Goal: Use online tool/utility: Utilize a website feature to perform a specific function

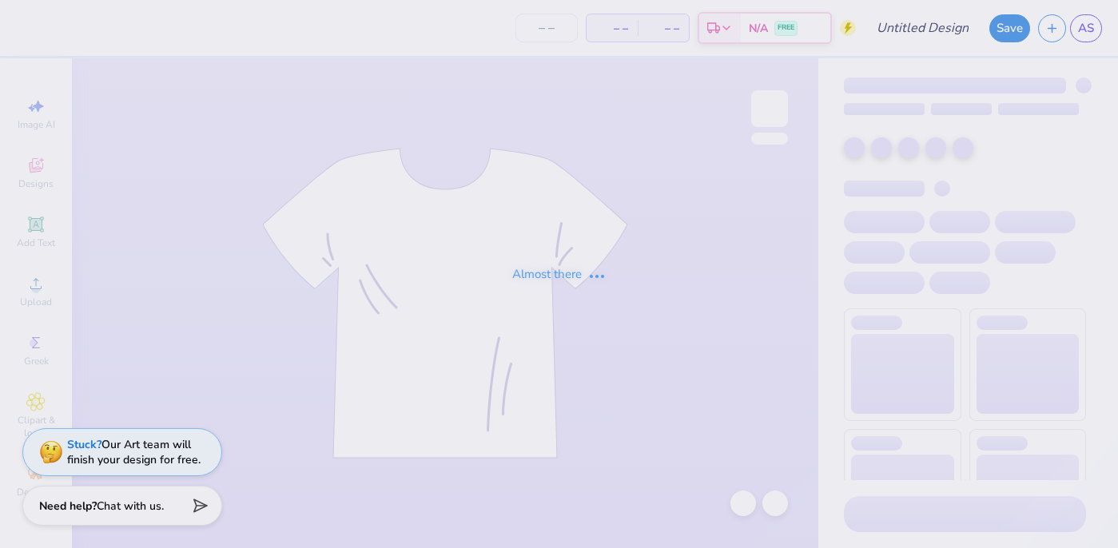
type input "AXO Watermelon T-Shirt"
type input "30"
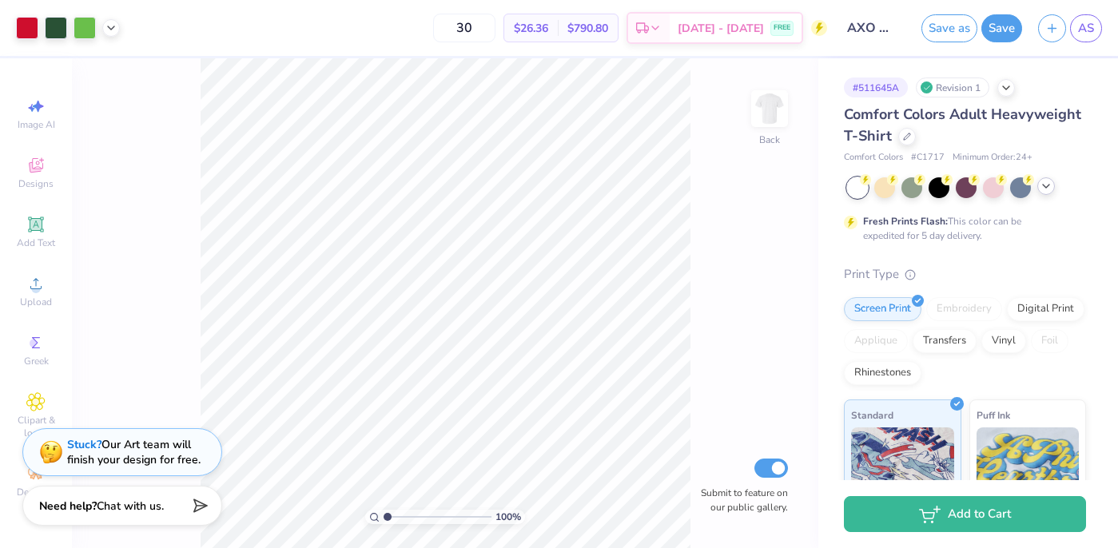
click at [1045, 188] on icon at bounding box center [1045, 186] width 13 height 13
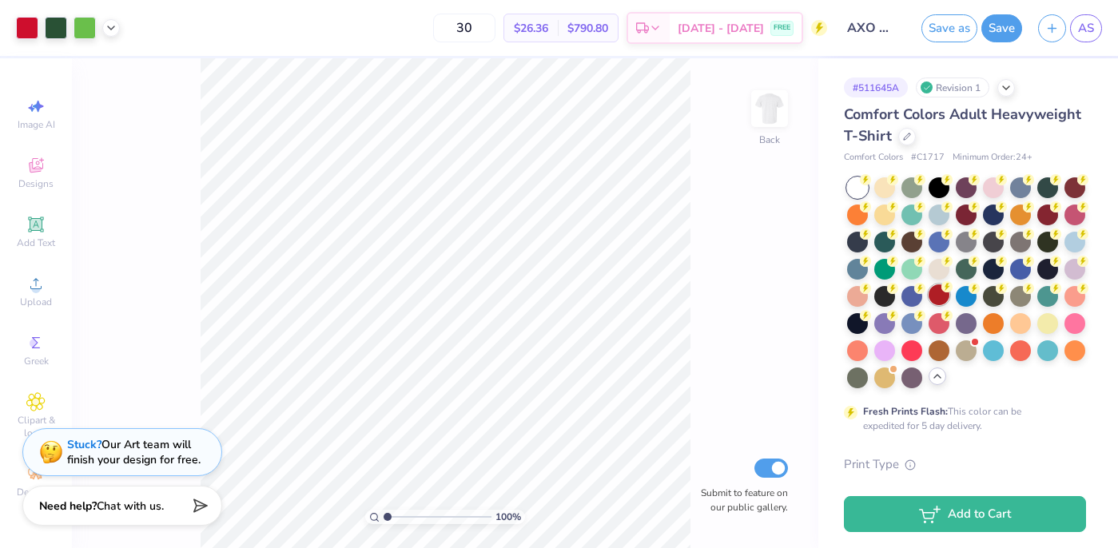
click at [935, 300] on div at bounding box center [938, 294] width 21 height 21
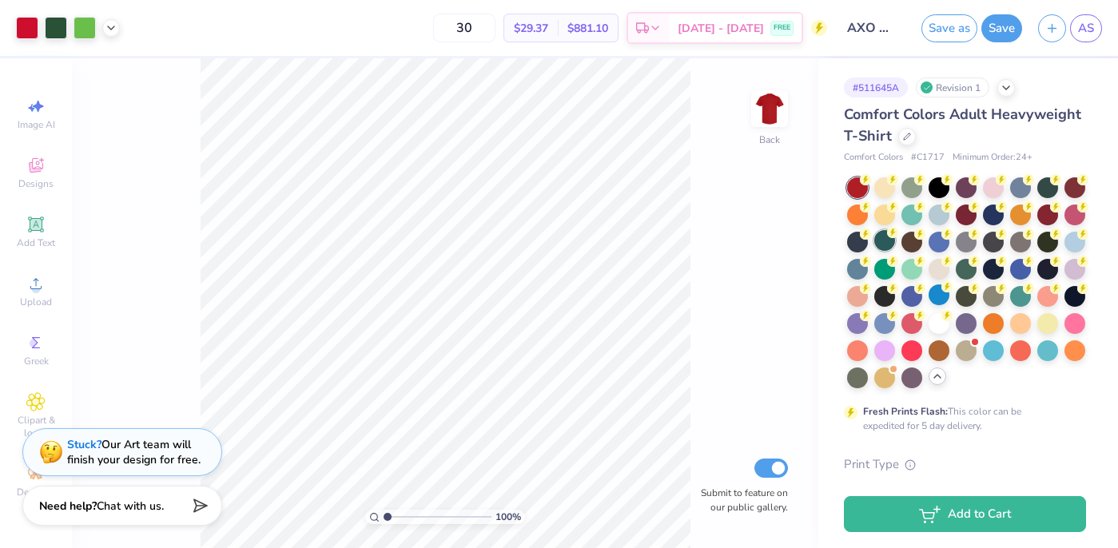
click at [882, 248] on div at bounding box center [884, 240] width 21 height 21
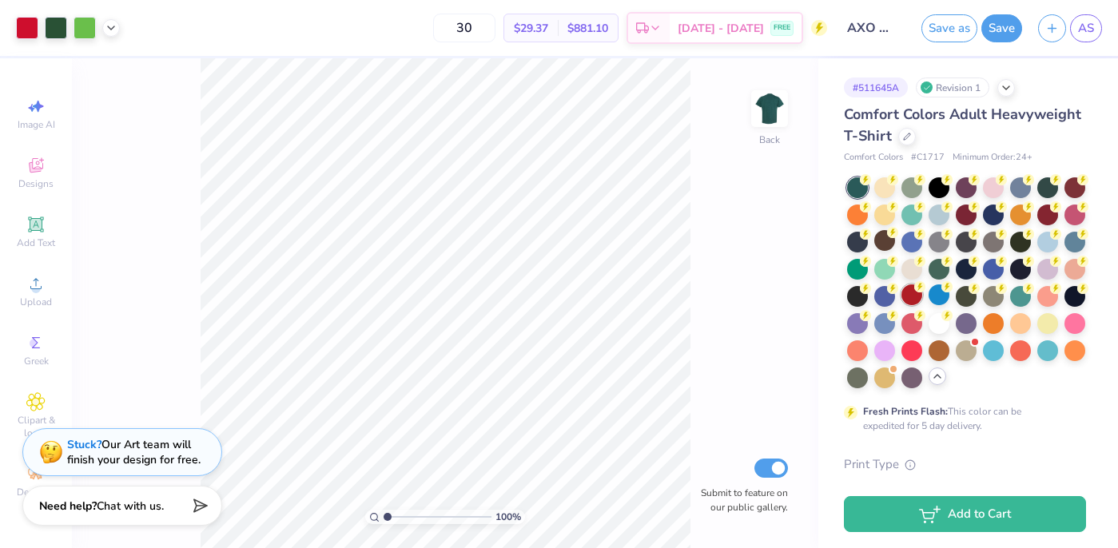
click at [916, 297] on div at bounding box center [911, 294] width 21 height 21
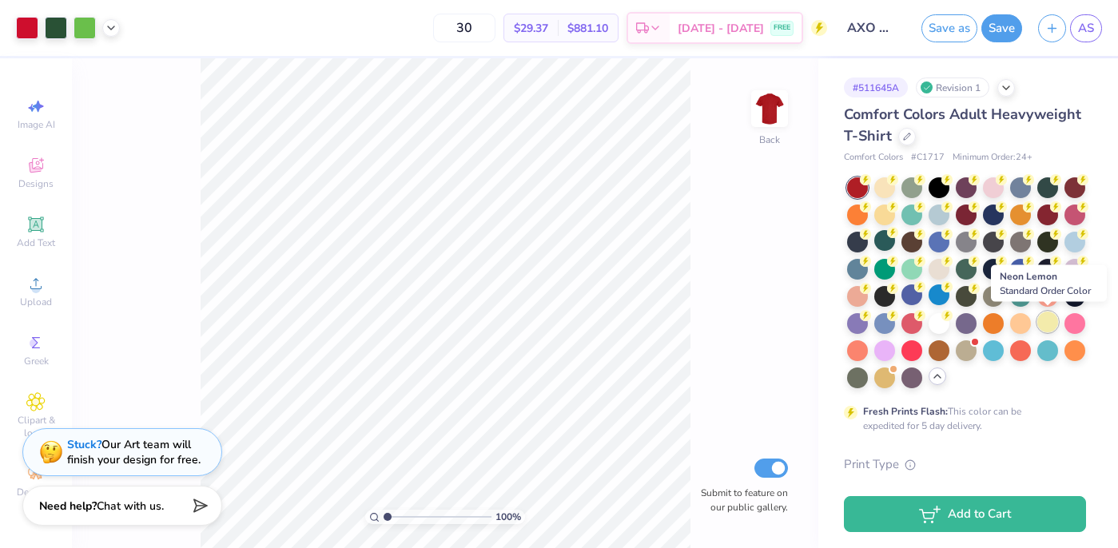
click at [1047, 323] on div at bounding box center [1047, 322] width 21 height 21
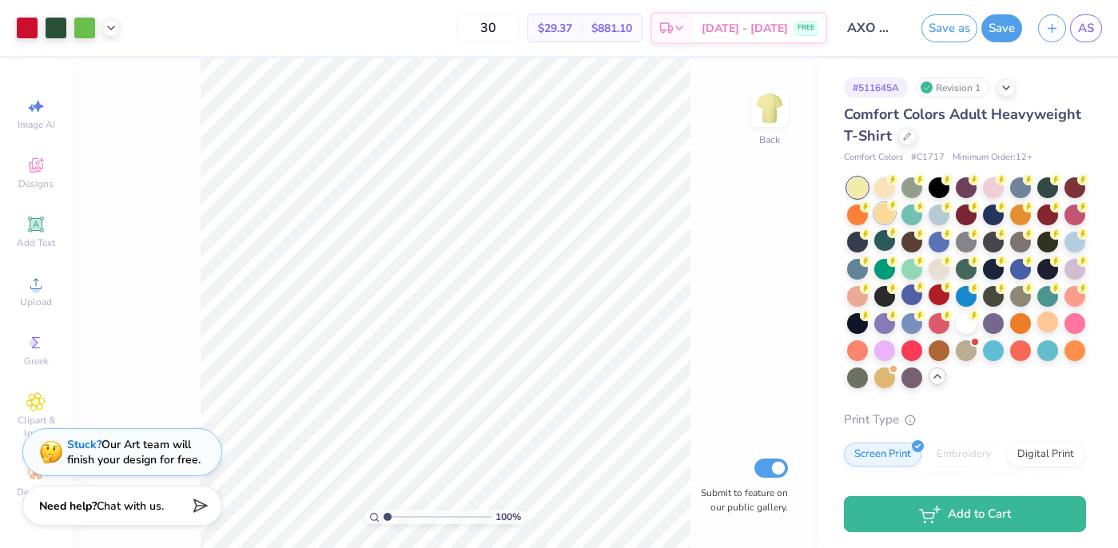
click at [885, 217] on div at bounding box center [884, 213] width 21 height 21
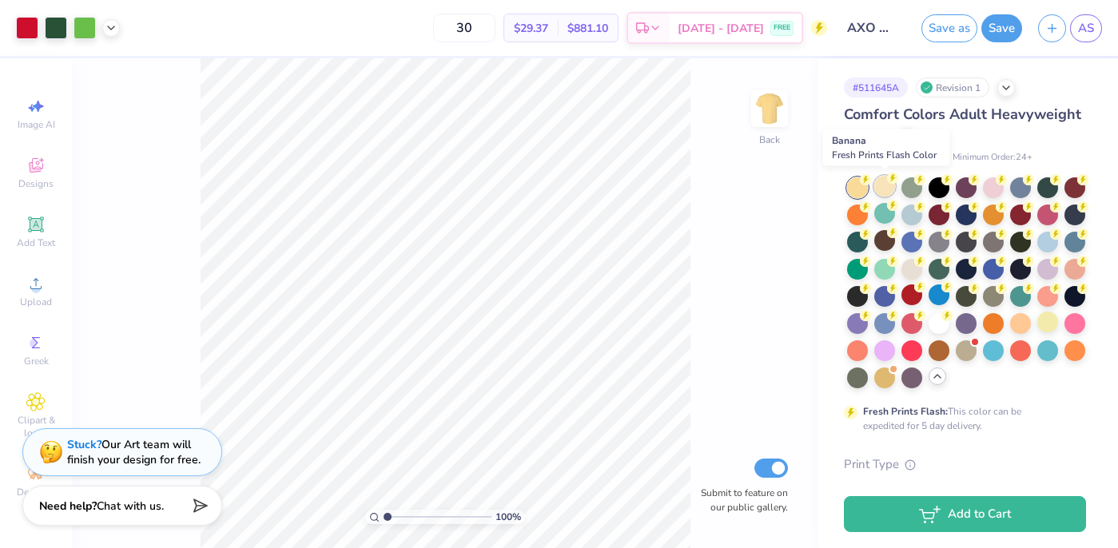
click at [886, 190] on div at bounding box center [884, 186] width 21 height 21
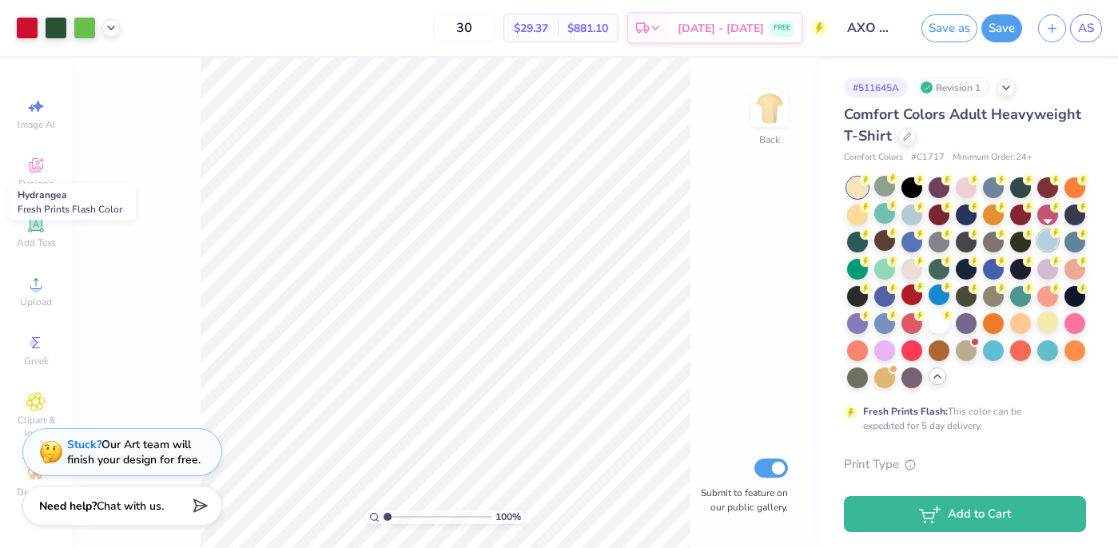
click at [1048, 239] on div at bounding box center [1047, 240] width 21 height 21
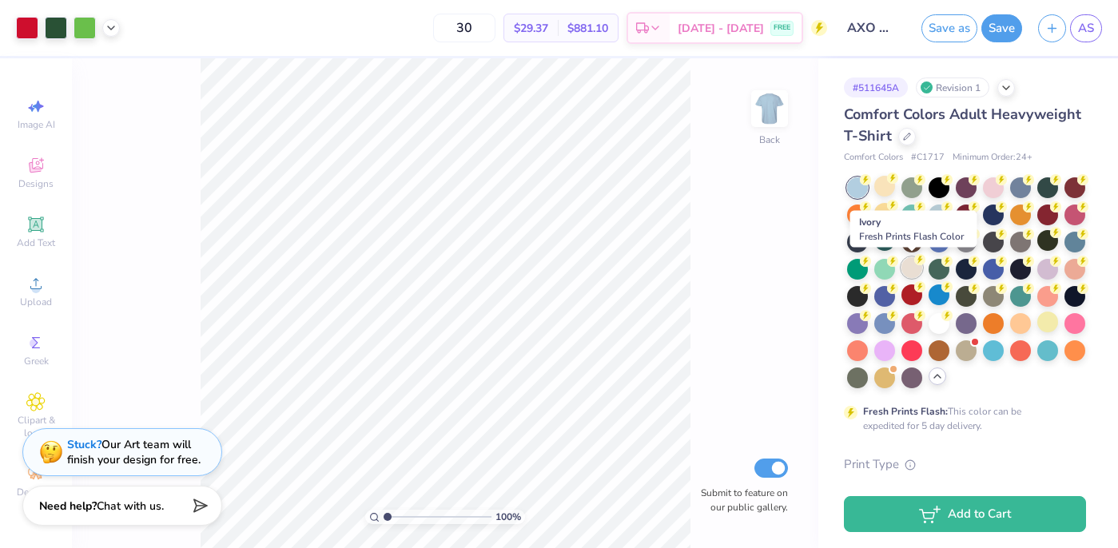
click at [914, 263] on icon at bounding box center [919, 259] width 11 height 11
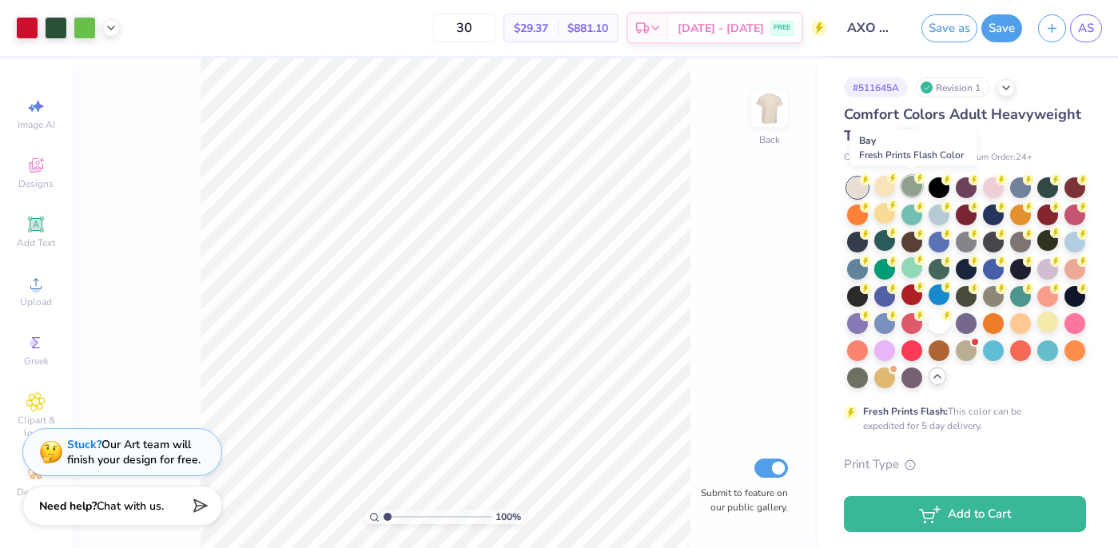
click at [905, 184] on div at bounding box center [911, 186] width 21 height 21
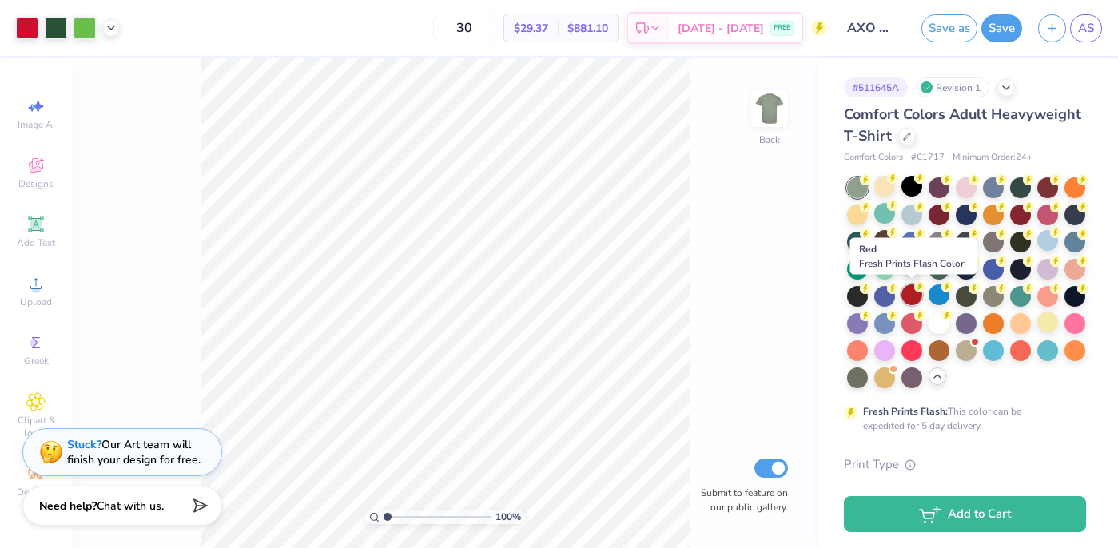
click at [913, 288] on div at bounding box center [911, 294] width 21 height 21
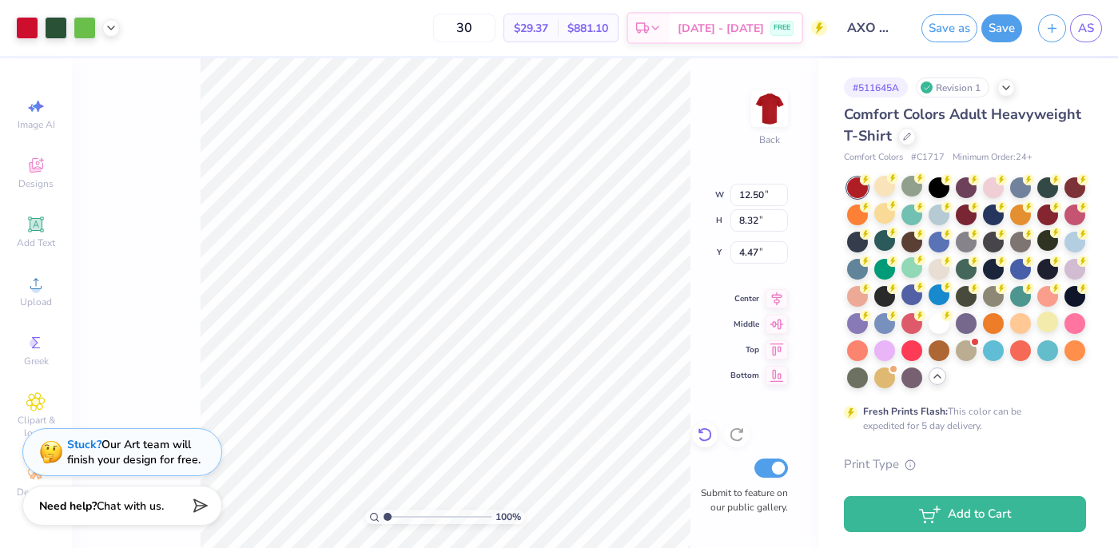
click at [699, 434] on icon at bounding box center [705, 435] width 16 height 16
click at [890, 268] on div at bounding box center [884, 267] width 21 height 21
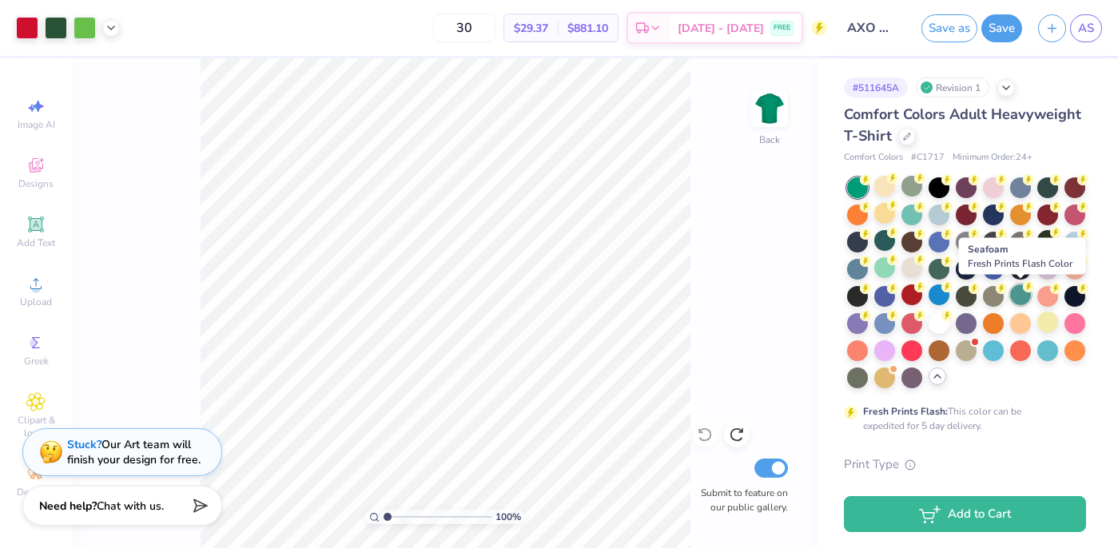
click at [1023, 299] on div at bounding box center [1020, 294] width 21 height 21
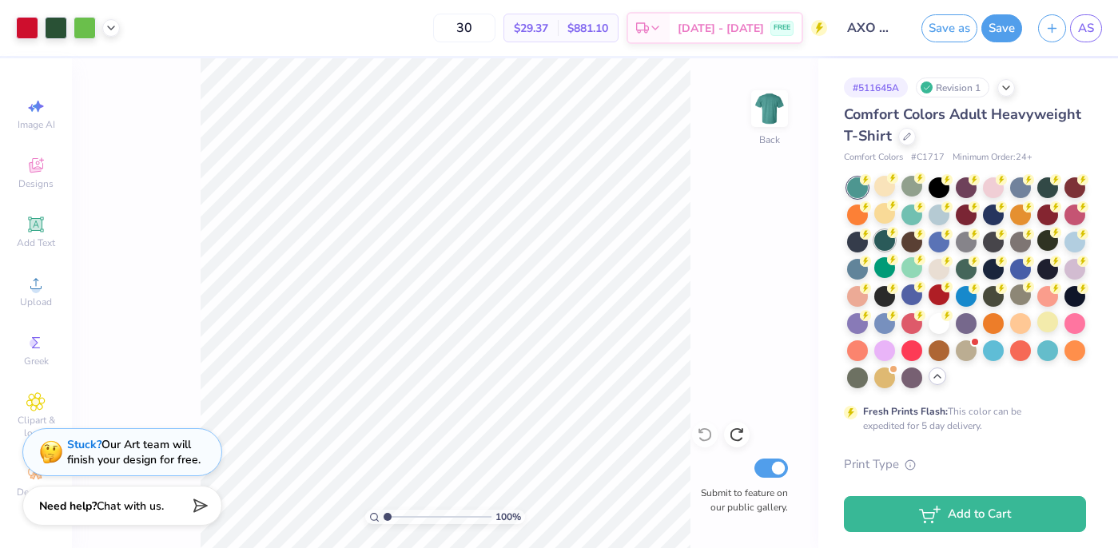
click at [884, 238] on div at bounding box center [884, 240] width 21 height 21
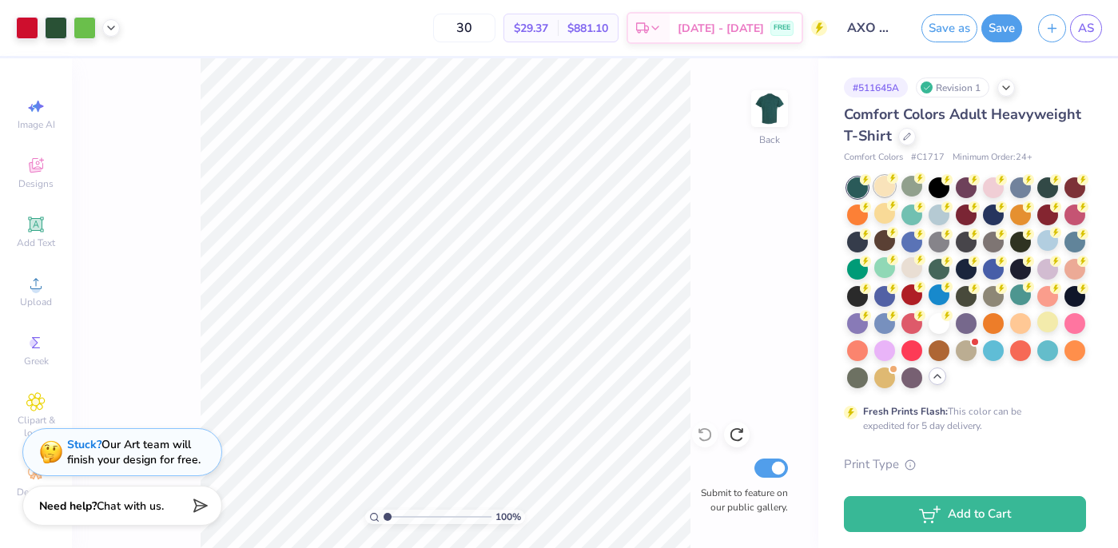
click at [891, 189] on div at bounding box center [884, 186] width 21 height 21
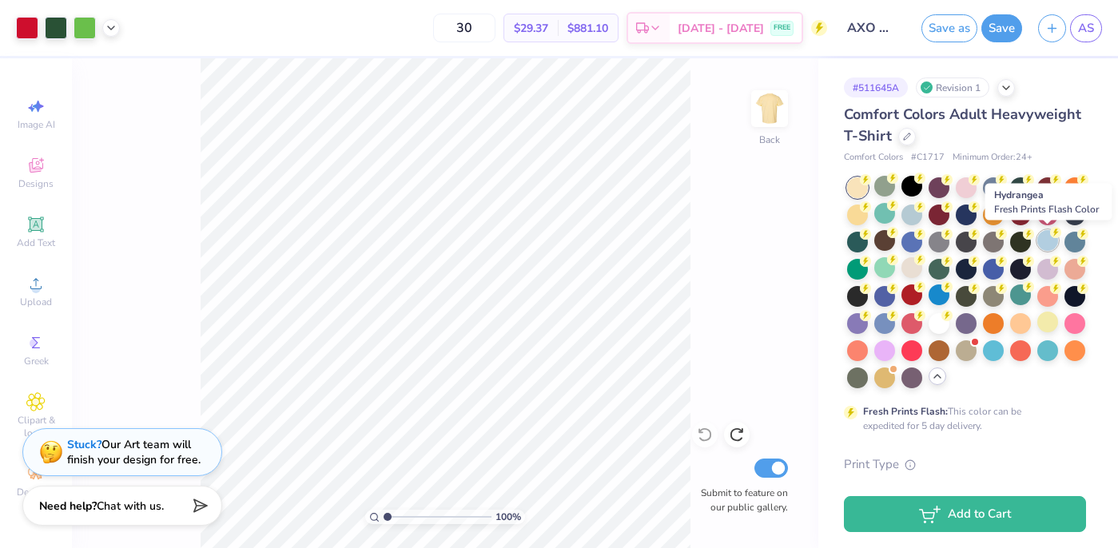
click at [1042, 236] on div at bounding box center [1047, 240] width 21 height 21
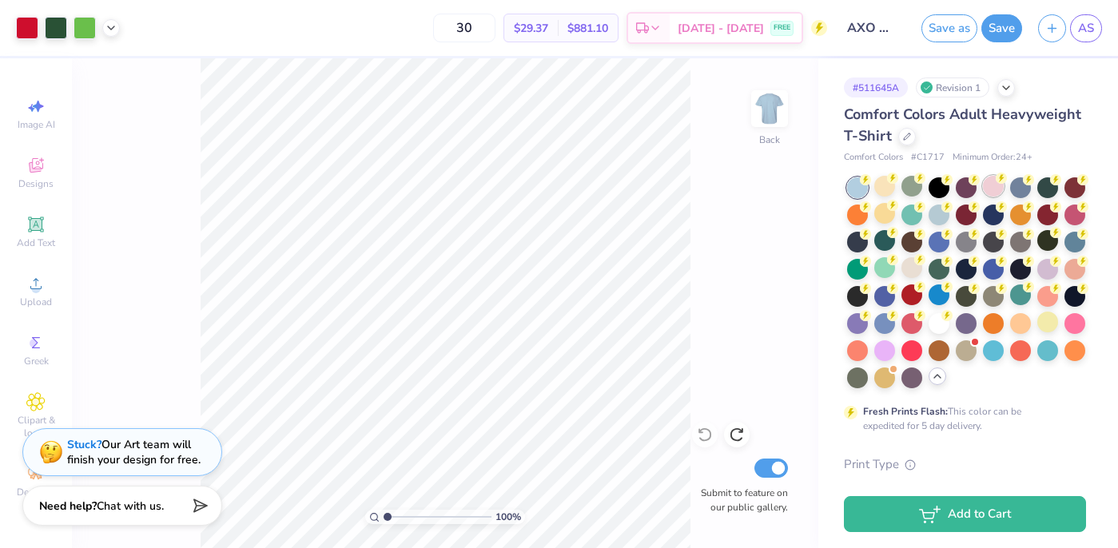
click at [991, 188] on div at bounding box center [993, 186] width 21 height 21
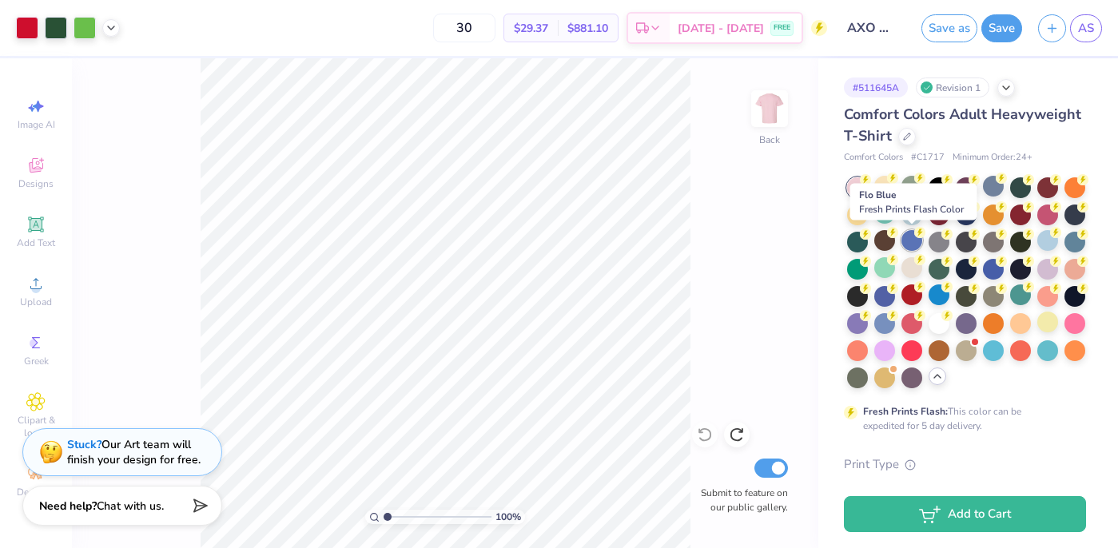
click at [912, 243] on div at bounding box center [911, 240] width 21 height 21
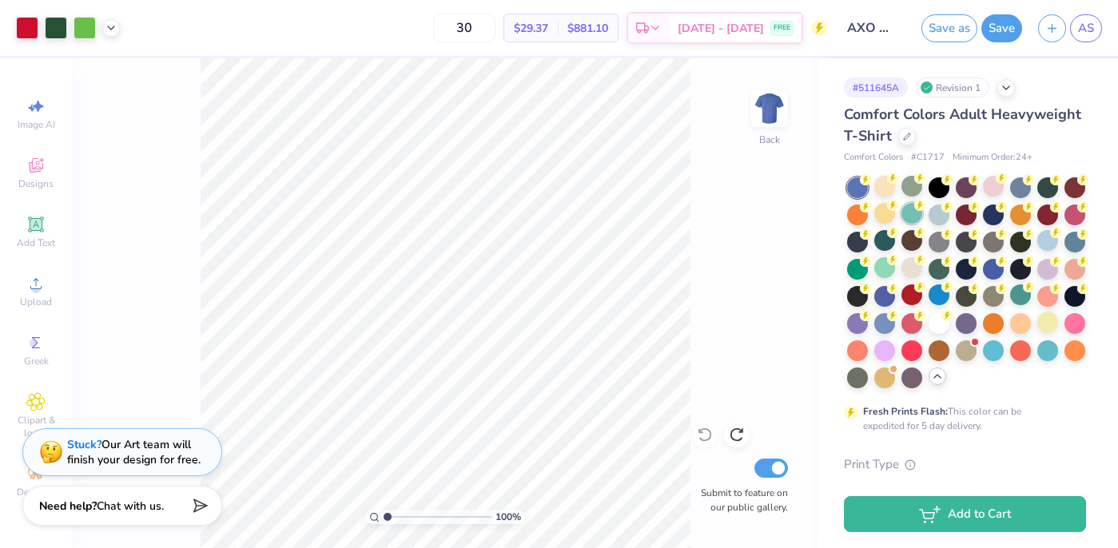
click at [916, 220] on div at bounding box center [911, 213] width 21 height 21
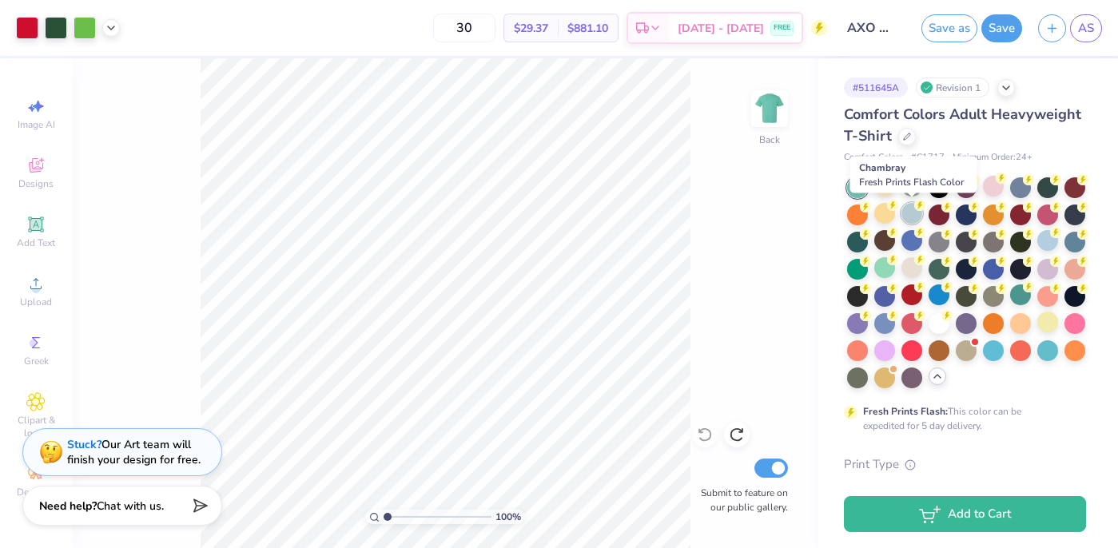
click at [910, 215] on div at bounding box center [911, 213] width 21 height 21
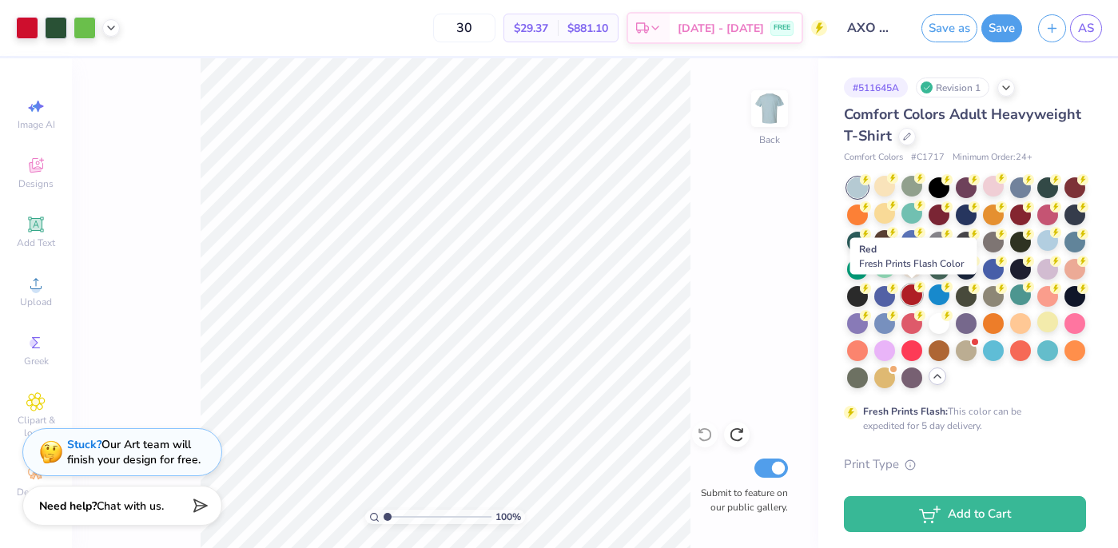
click at [913, 293] on div at bounding box center [911, 294] width 21 height 21
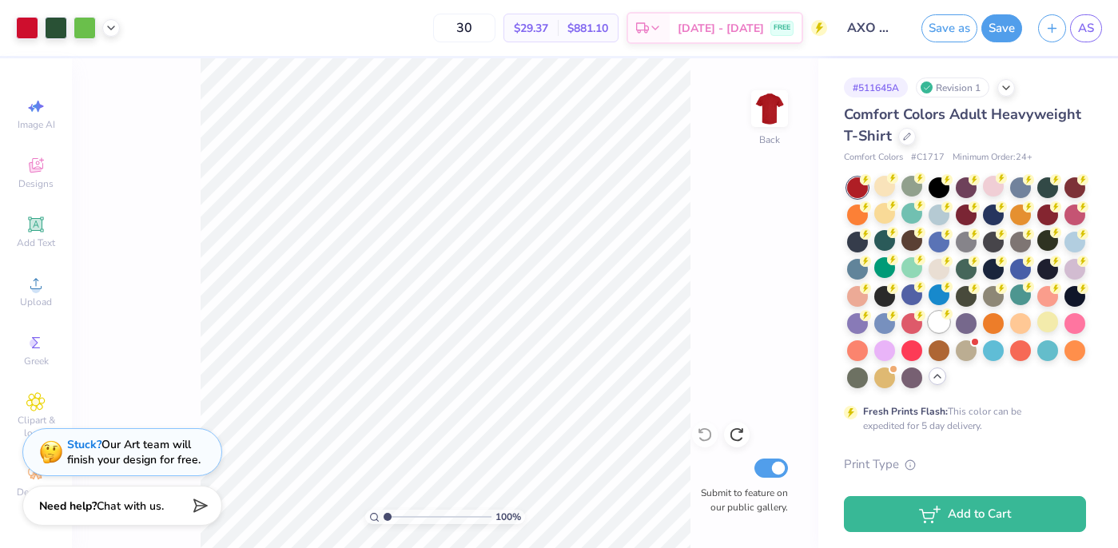
click at [943, 319] on div at bounding box center [938, 322] width 21 height 21
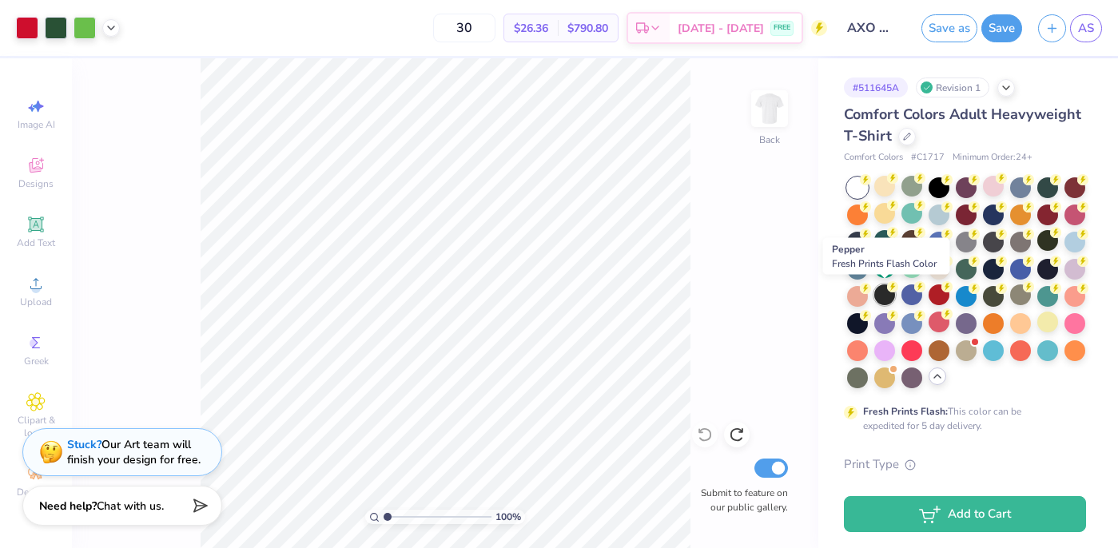
click at [885, 297] on div at bounding box center [884, 294] width 21 height 21
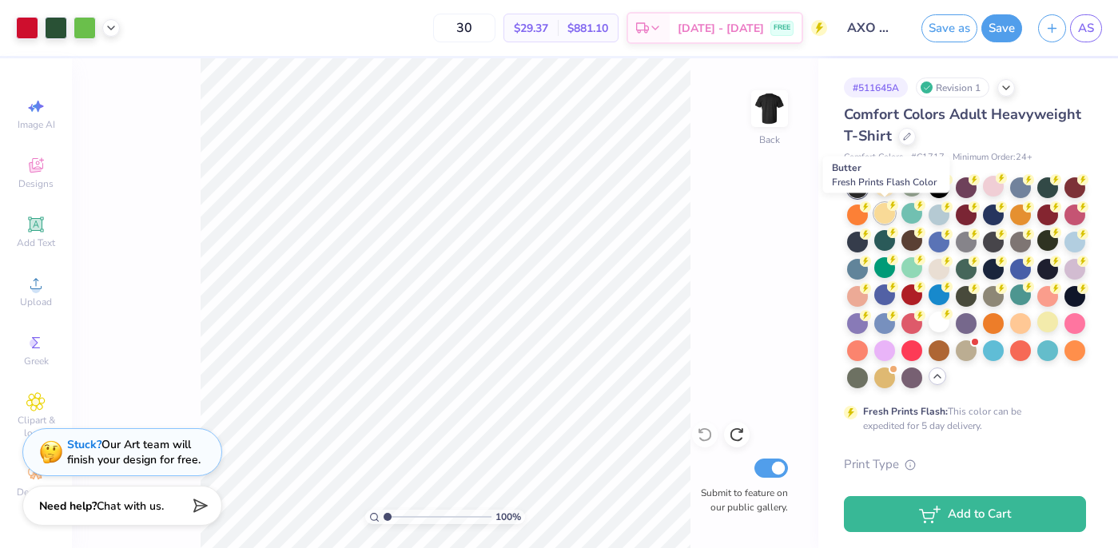
click at [884, 215] on div at bounding box center [884, 213] width 21 height 21
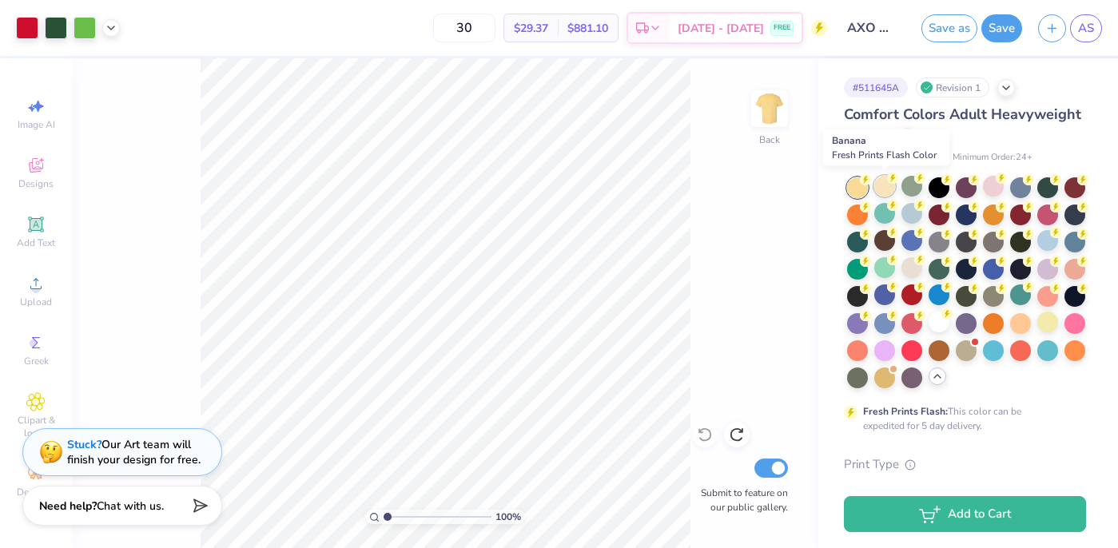
click at [887, 189] on div at bounding box center [884, 186] width 21 height 21
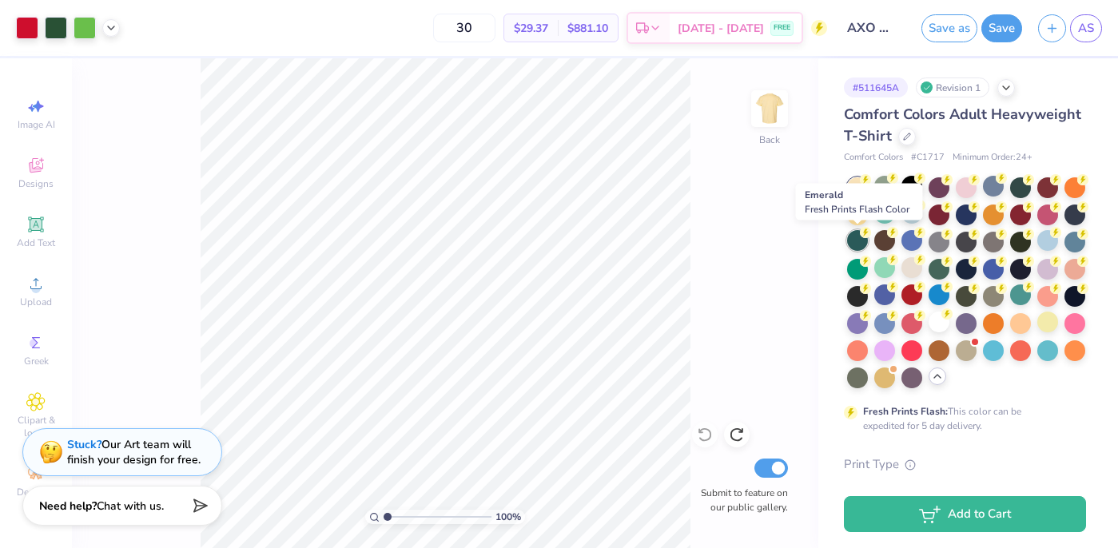
click at [858, 248] on div at bounding box center [857, 240] width 21 height 21
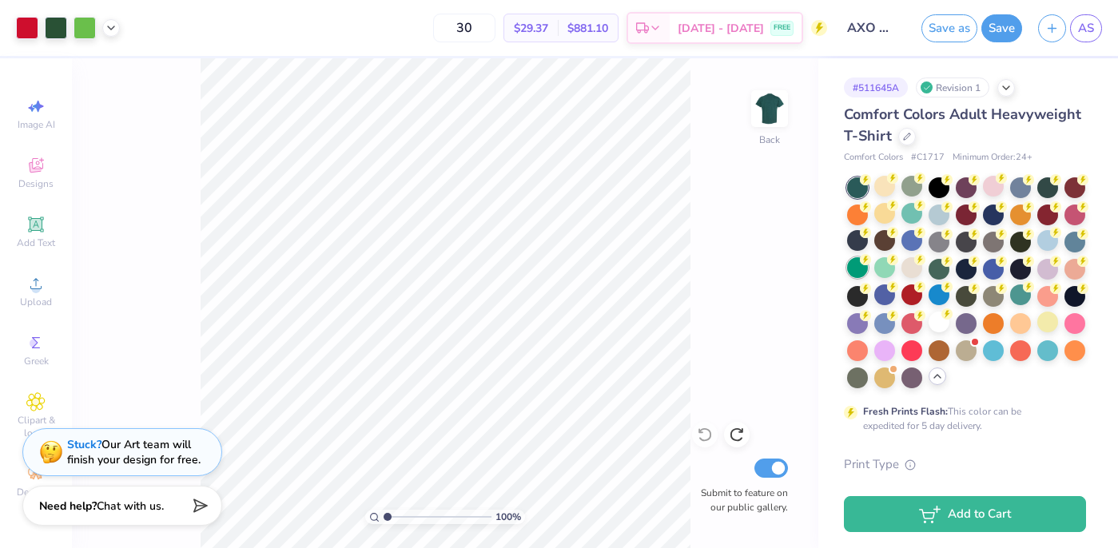
click at [856, 267] on div at bounding box center [857, 267] width 21 height 21
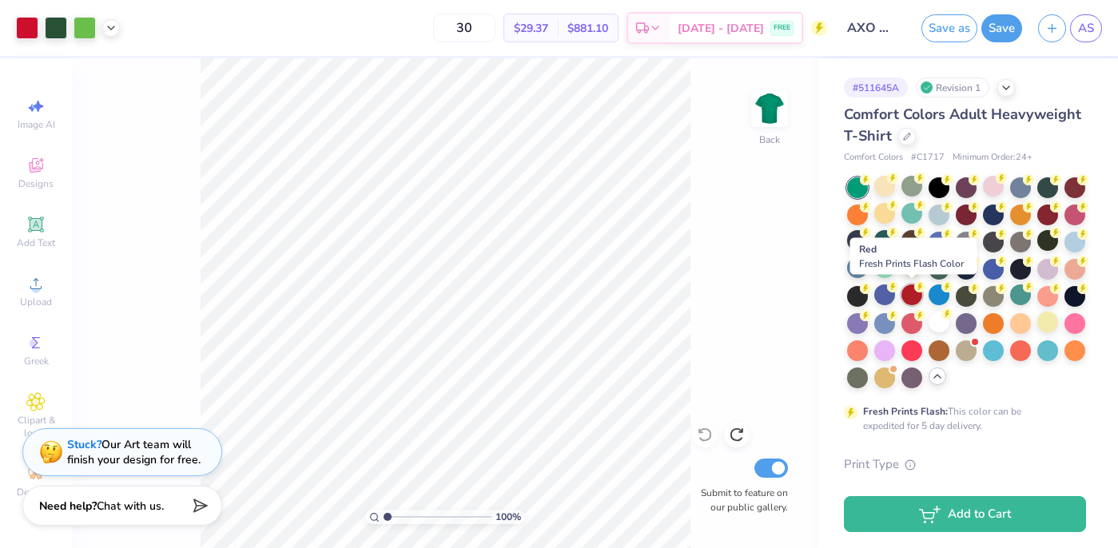
click at [908, 297] on div at bounding box center [911, 294] width 21 height 21
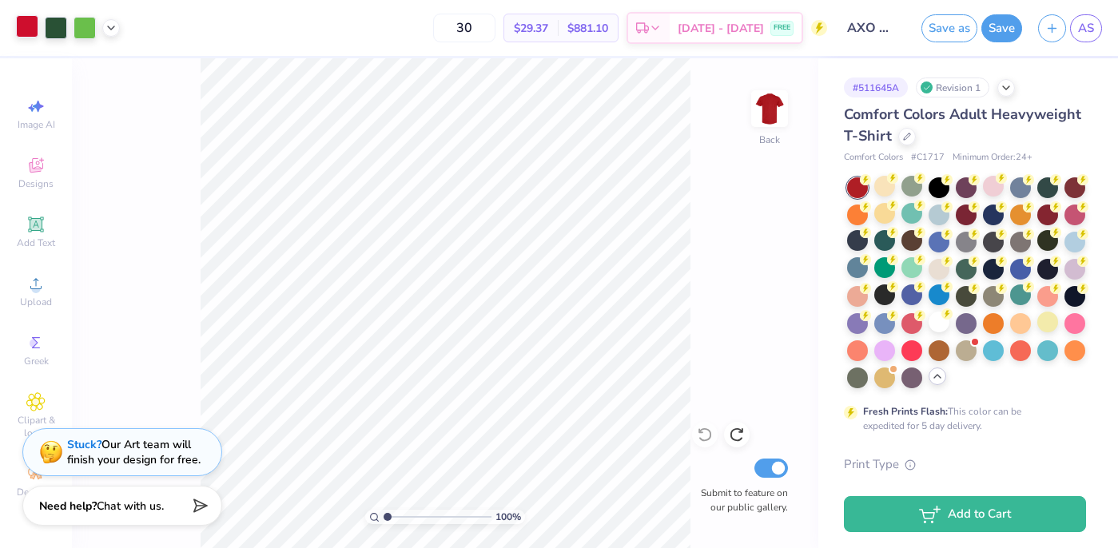
click at [35, 26] on div at bounding box center [27, 26] width 22 height 22
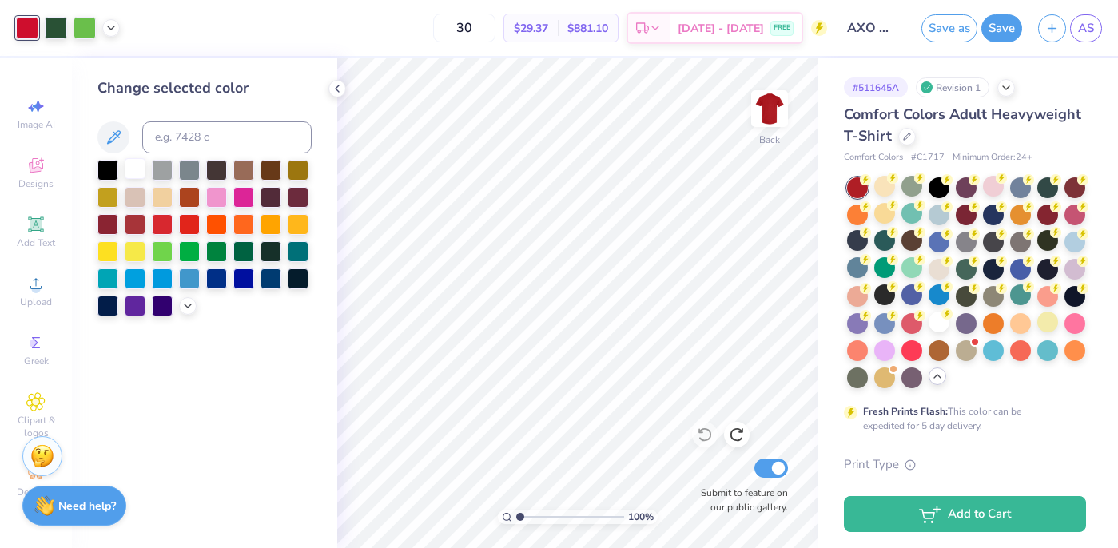
click at [137, 170] on div at bounding box center [135, 168] width 21 height 21
click at [223, 193] on div at bounding box center [216, 195] width 21 height 21
click at [185, 222] on div at bounding box center [189, 222] width 21 height 21
click at [183, 250] on div at bounding box center [189, 250] width 21 height 21
click at [168, 217] on div at bounding box center [162, 222] width 21 height 21
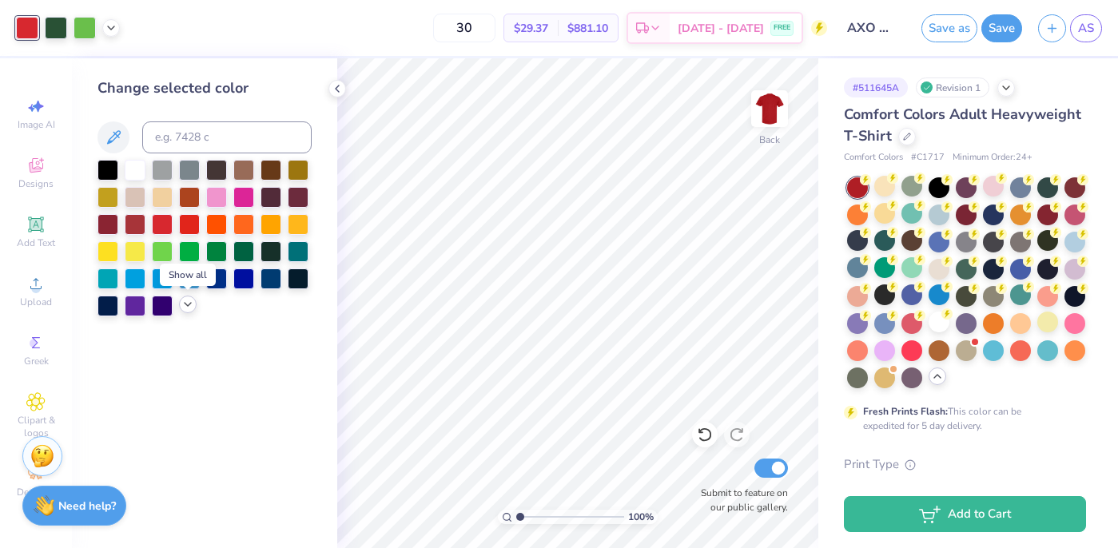
click at [186, 305] on icon at bounding box center [187, 304] width 13 height 13
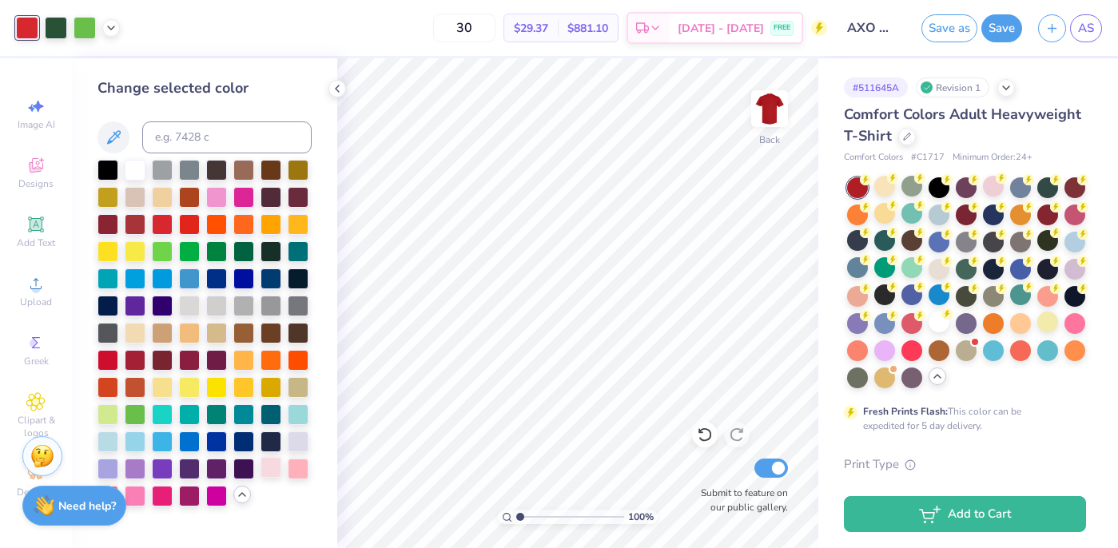
click at [271, 467] on div at bounding box center [270, 467] width 21 height 21
click at [111, 363] on div at bounding box center [107, 358] width 21 height 21
click at [941, 320] on div at bounding box center [938, 322] width 21 height 21
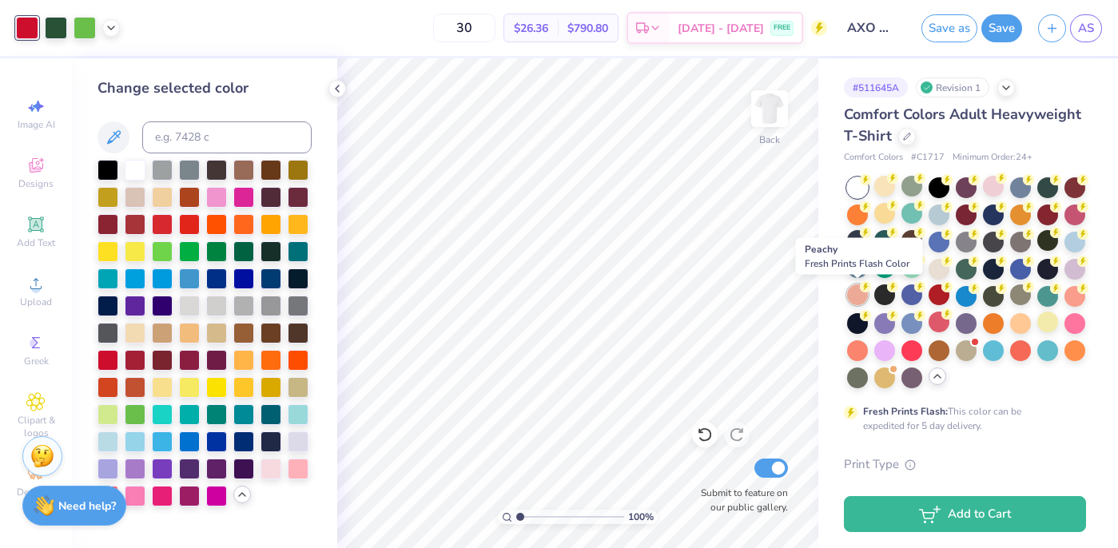
click at [859, 296] on div at bounding box center [857, 294] width 21 height 21
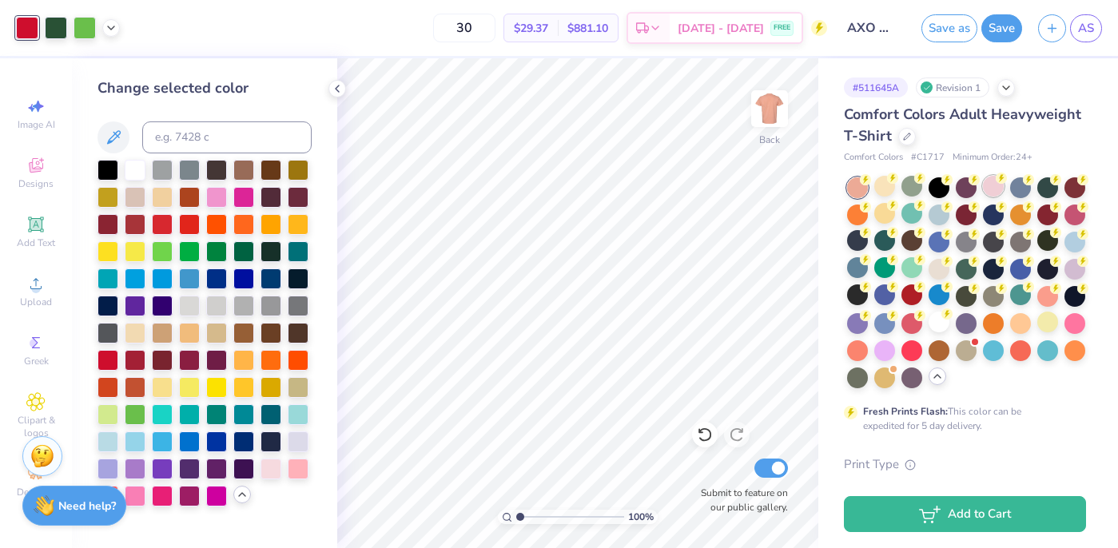
click at [992, 188] on div at bounding box center [993, 186] width 21 height 21
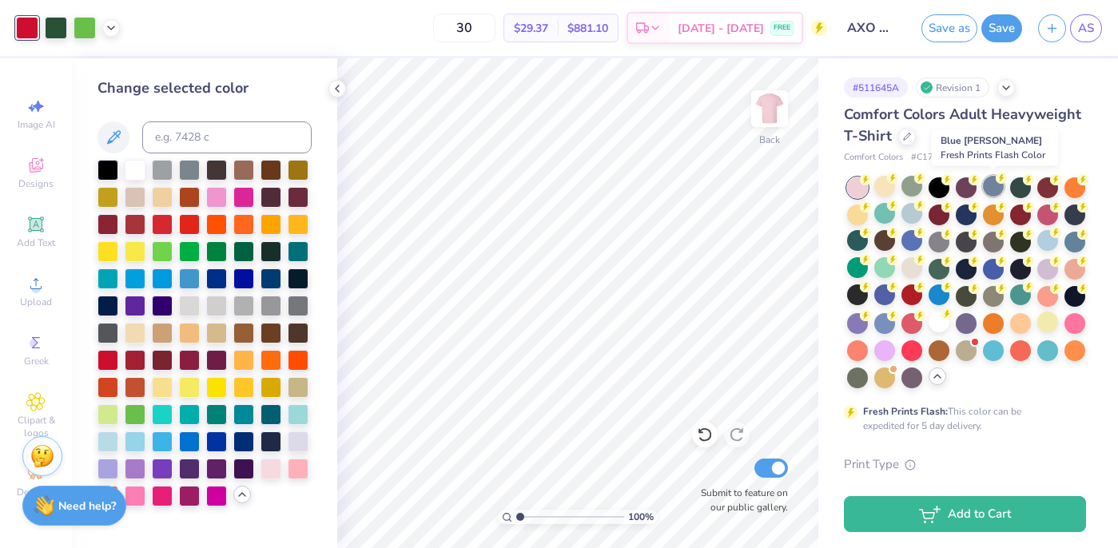
click at [992, 187] on div at bounding box center [993, 186] width 21 height 21
click at [988, 188] on div at bounding box center [993, 186] width 21 height 21
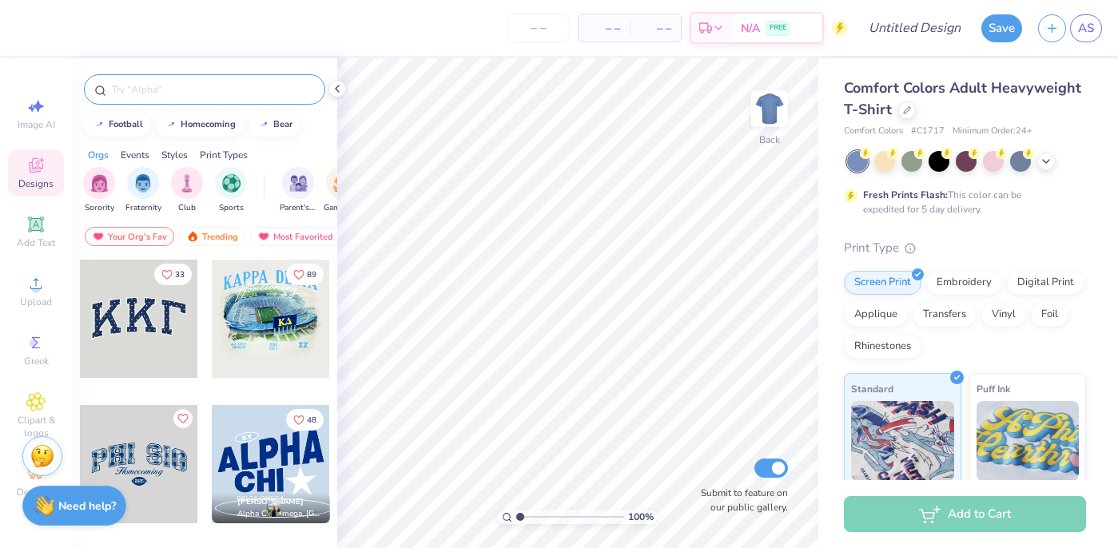
click at [167, 90] on input "text" at bounding box center [212, 89] width 205 height 16
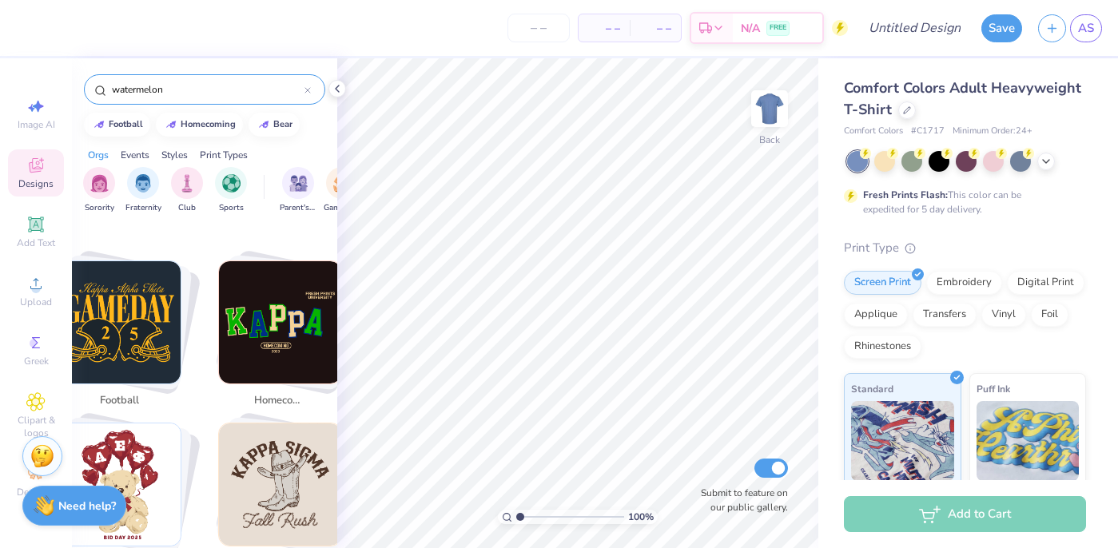
scroll to position [290, 0]
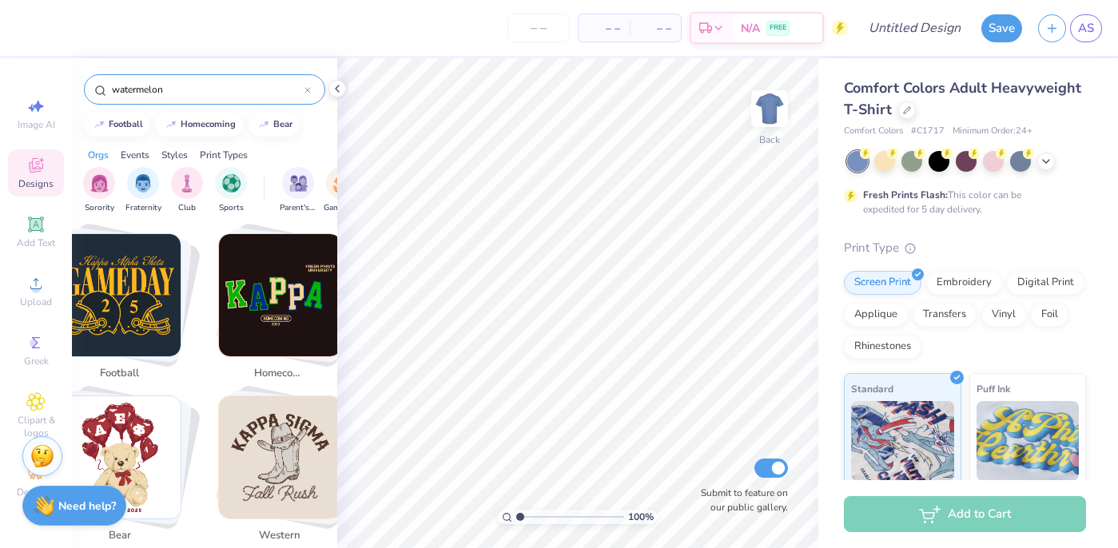
click at [136, 93] on input "watermelon" at bounding box center [207, 89] width 194 height 16
click at [136, 94] on input "watermelon" at bounding box center [207, 89] width 194 height 16
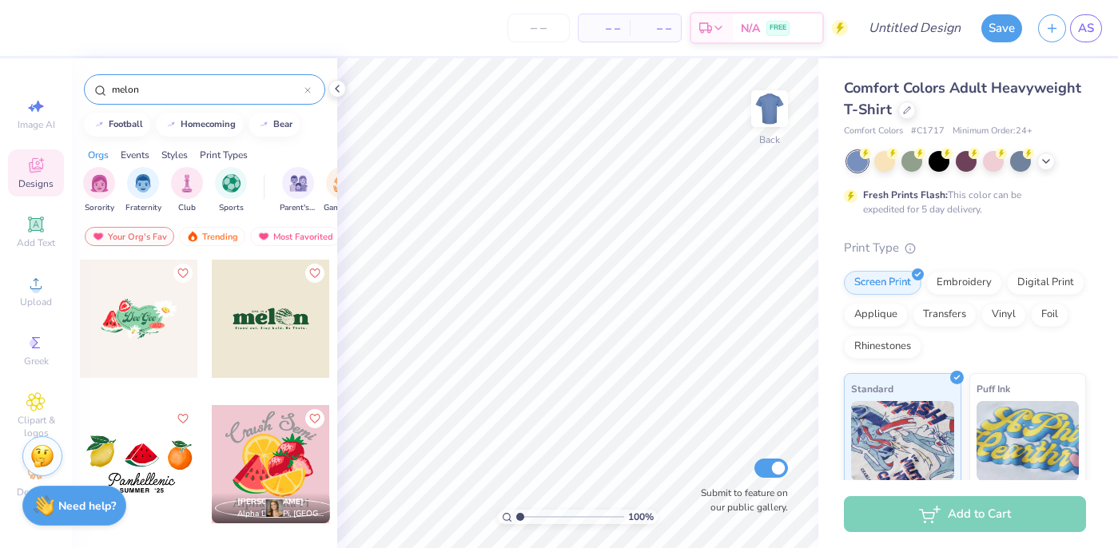
type input "melon"
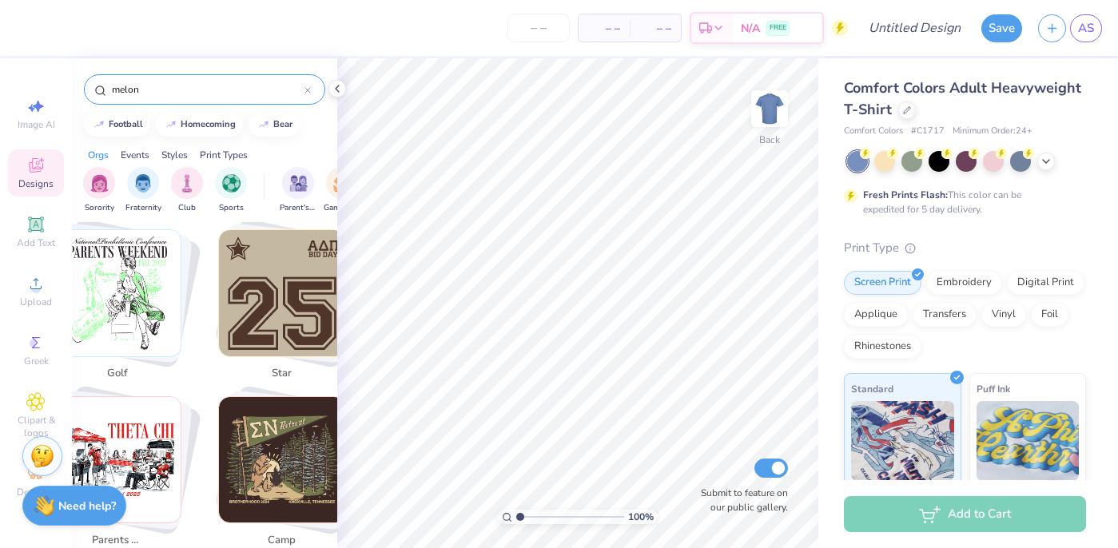
scroll to position [625, 0]
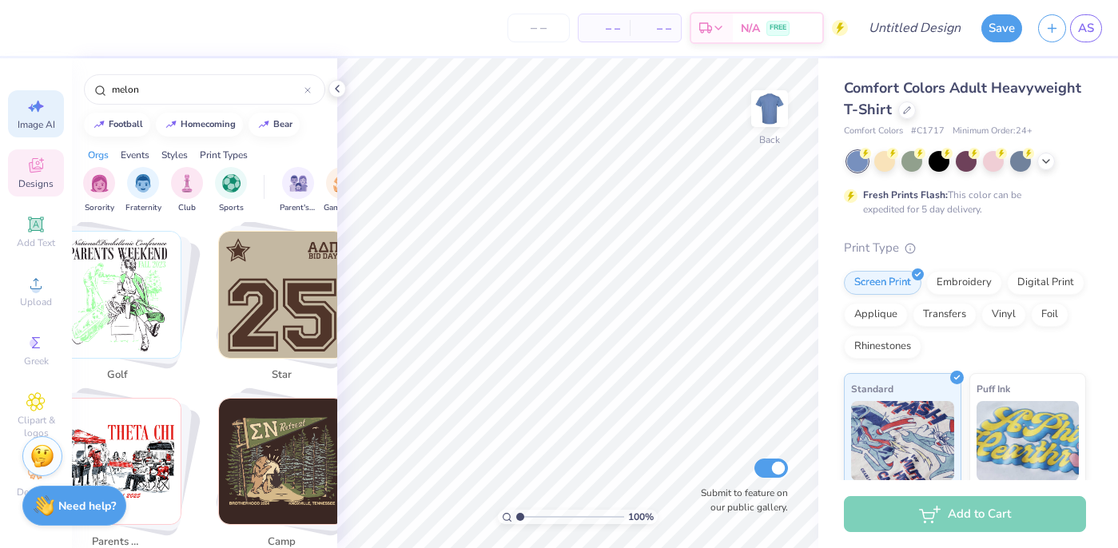
click at [41, 119] on span "Image AI" at bounding box center [37, 124] width 38 height 13
select select "4"
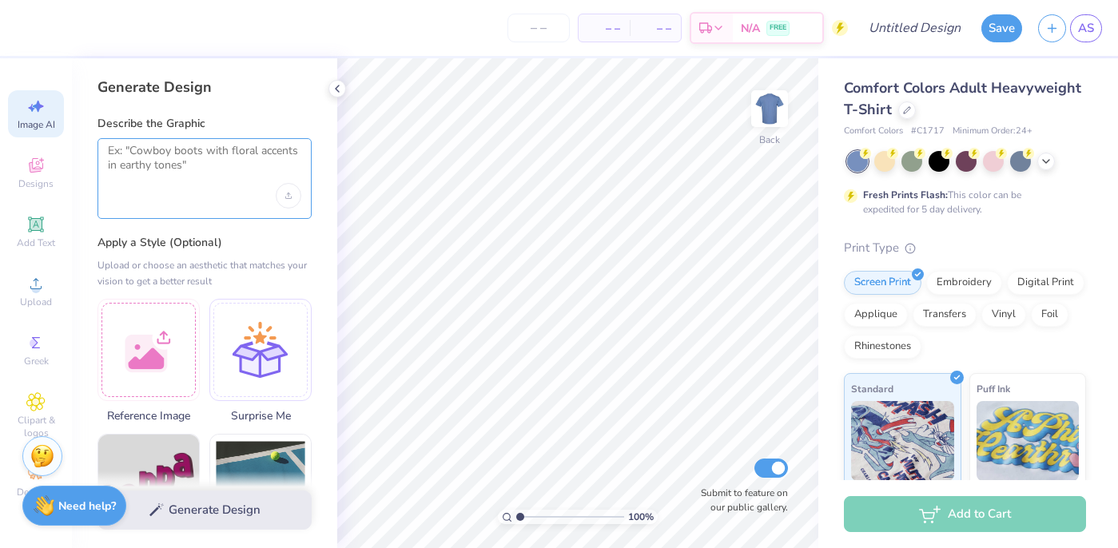
click at [188, 162] on textarea at bounding box center [204, 164] width 193 height 40
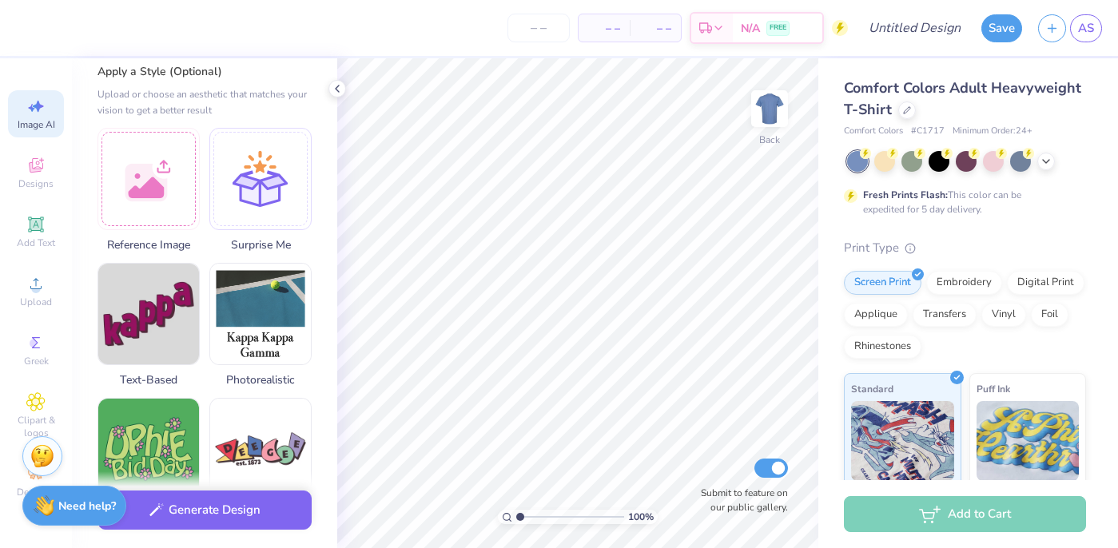
scroll to position [170, 0]
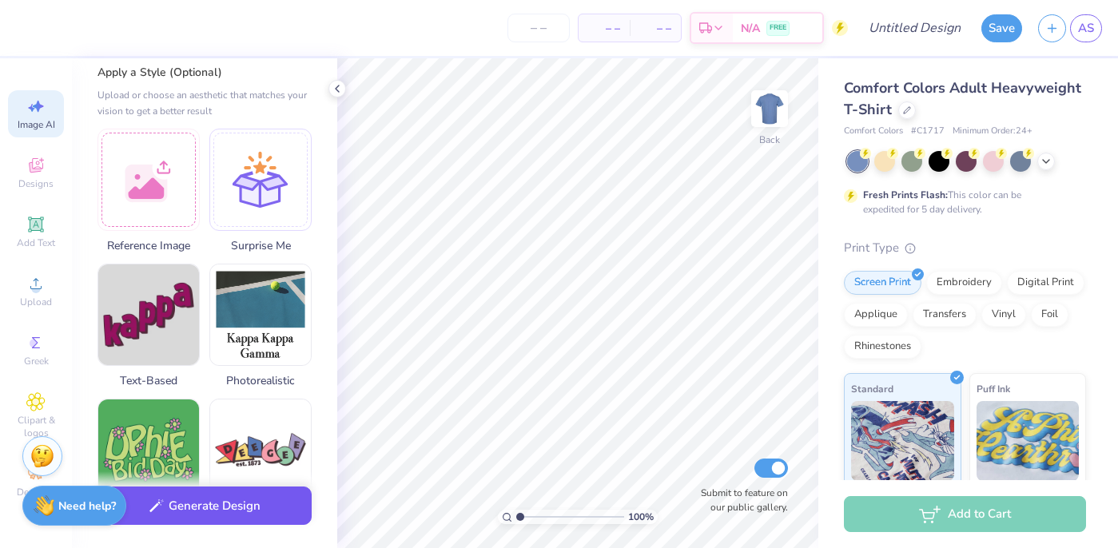
type textarea "watermelon exploding"
click at [246, 517] on button "Generate Design" at bounding box center [204, 506] width 214 height 39
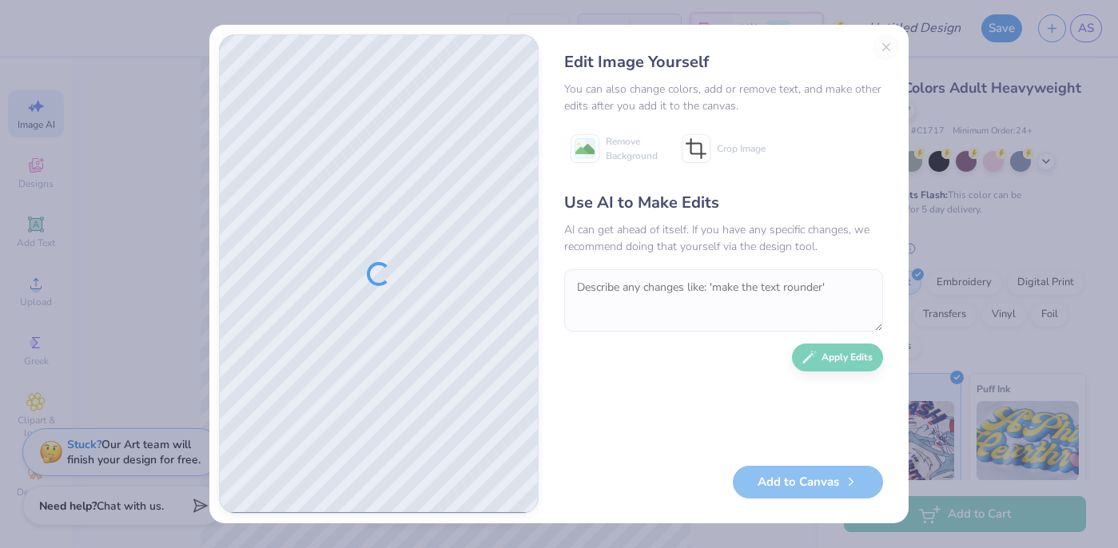
click at [888, 44] on div "Edit Image Yourself You can also change colors, add or remove text, and make ot…" at bounding box center [723, 273] width 351 height 479
click at [884, 49] on div "Edit Image Yourself You can also change colors, add or remove text, and make ot…" at bounding box center [723, 273] width 351 height 479
click at [965, 84] on div "Edit Image Yourself You can also change colors, add or remove text, and make ot…" at bounding box center [559, 274] width 1118 height 548
click at [887, 48] on div "Edit Image Yourself You can also change colors, add or remove text, and make ot…" at bounding box center [723, 273] width 351 height 479
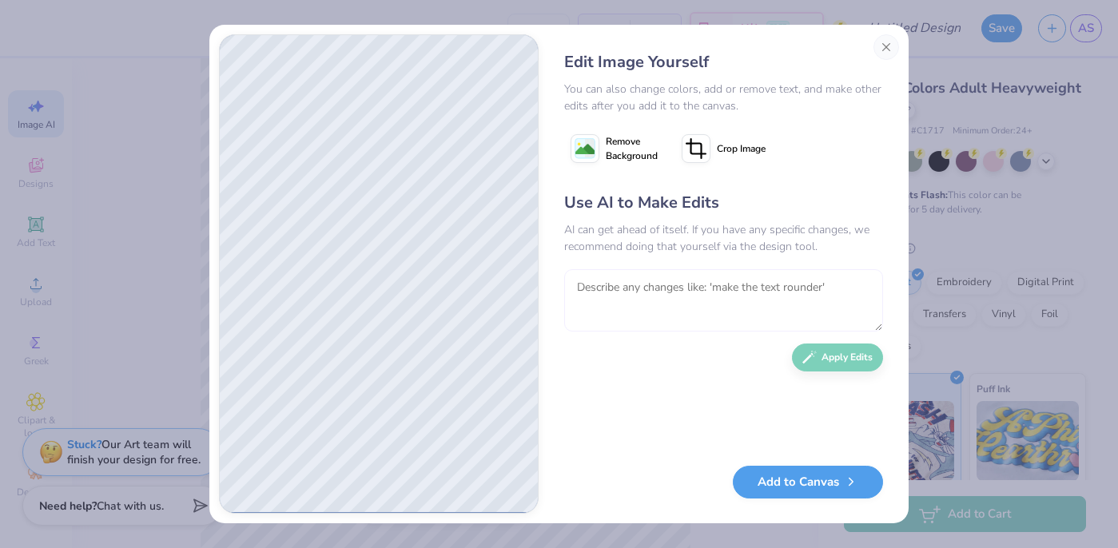
click at [693, 273] on textarea at bounding box center [723, 300] width 319 height 62
type textarea "make it more realistic"
click at [847, 354] on button "Apply Edits" at bounding box center [837, 354] width 91 height 28
